Goal: Task Accomplishment & Management: Manage account settings

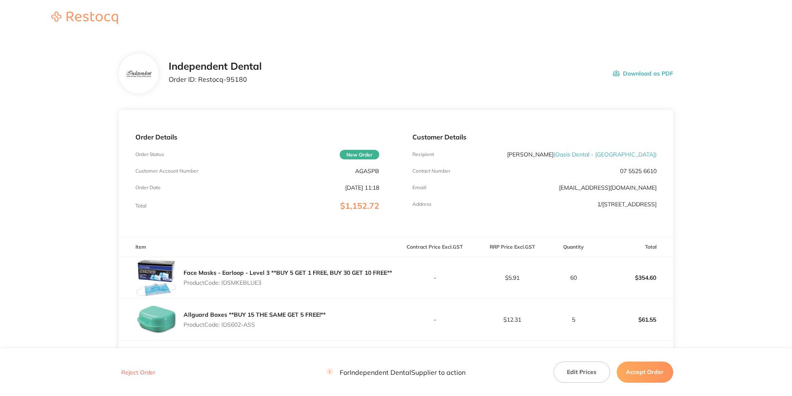
click at [629, 73] on button "Download as PDF" at bounding box center [643, 74] width 60 height 26
click at [638, 370] on button "Accept Order" at bounding box center [645, 372] width 56 height 21
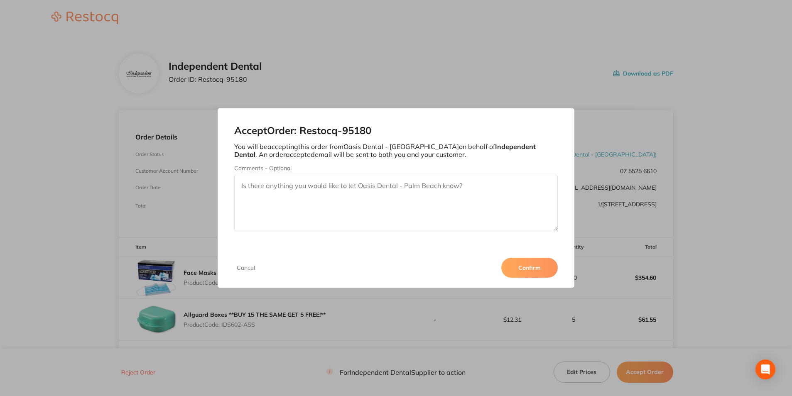
click at [527, 267] on button "Confirm" at bounding box center [529, 268] width 56 height 20
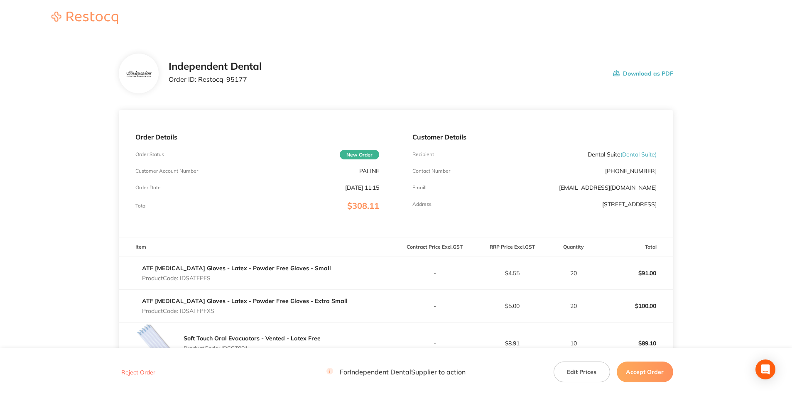
drag, startPoint x: 650, startPoint y: 74, endPoint x: 64, endPoint y: 347, distance: 646.0
click at [650, 74] on button "Download as PDF" at bounding box center [643, 74] width 60 height 26
click at [641, 369] on button "Accept Order" at bounding box center [645, 372] width 56 height 21
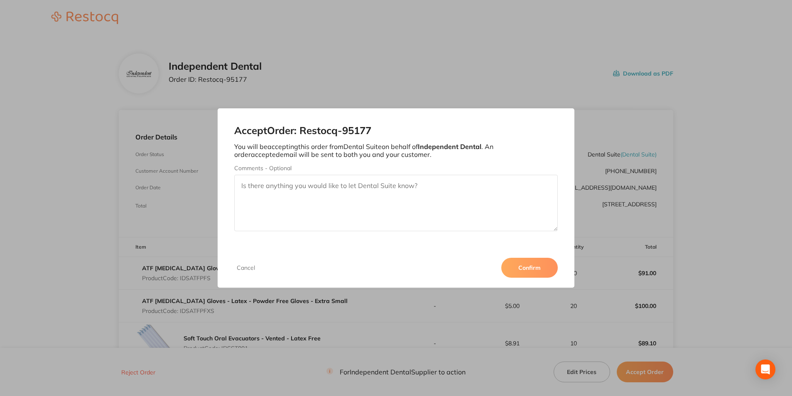
click at [545, 267] on button "Confirm" at bounding box center [529, 268] width 56 height 20
